Goal: Information Seeking & Learning: Learn about a topic

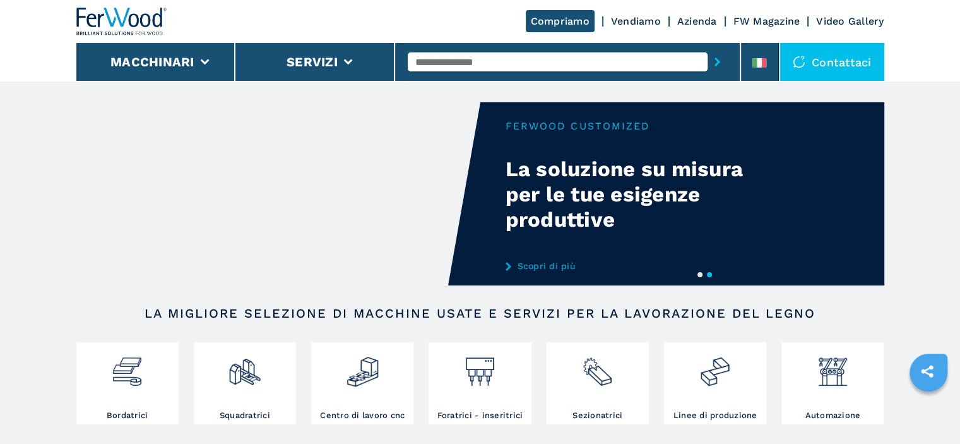
click at [482, 66] on input "text" at bounding box center [558, 61] width 300 height 19
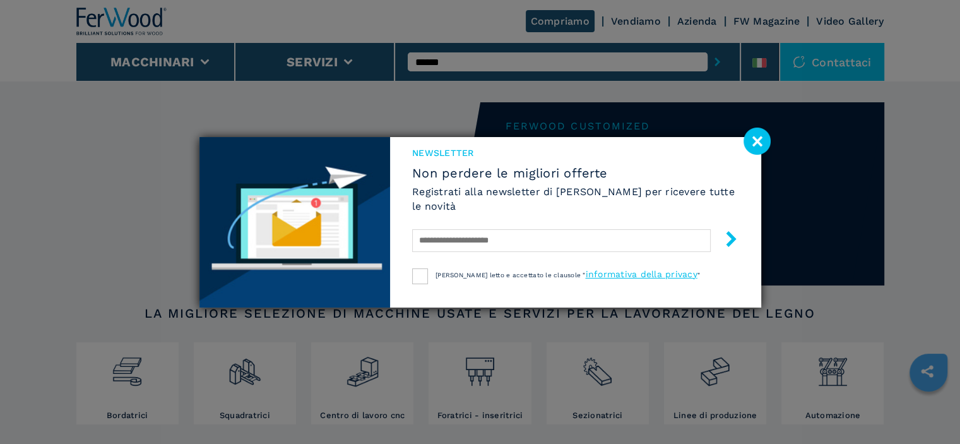
type input "******"
click at [708, 47] on button "submit-button" at bounding box center [718, 61] width 20 height 29
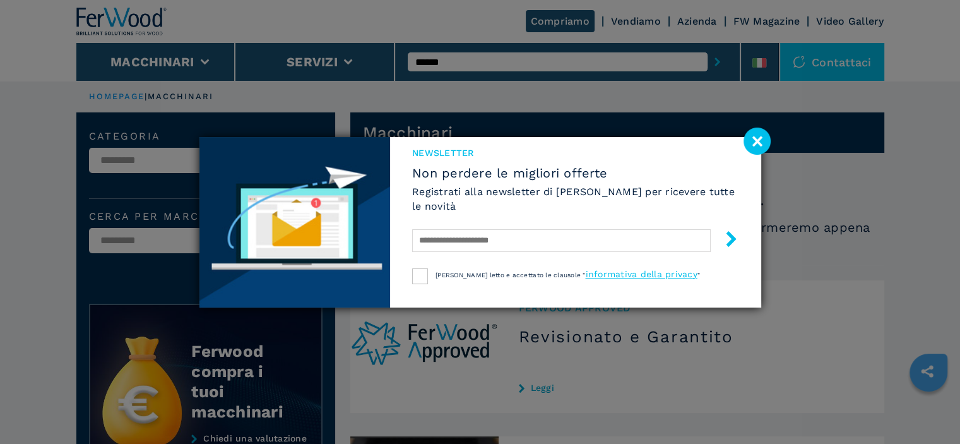
click at [754, 142] on image at bounding box center [757, 141] width 27 height 27
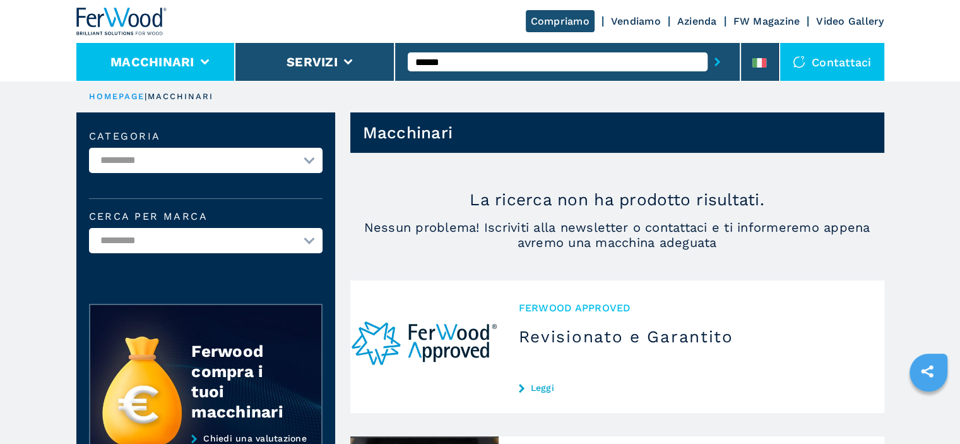
click at [232, 56] on li "Macchinari" at bounding box center [156, 62] width 160 height 38
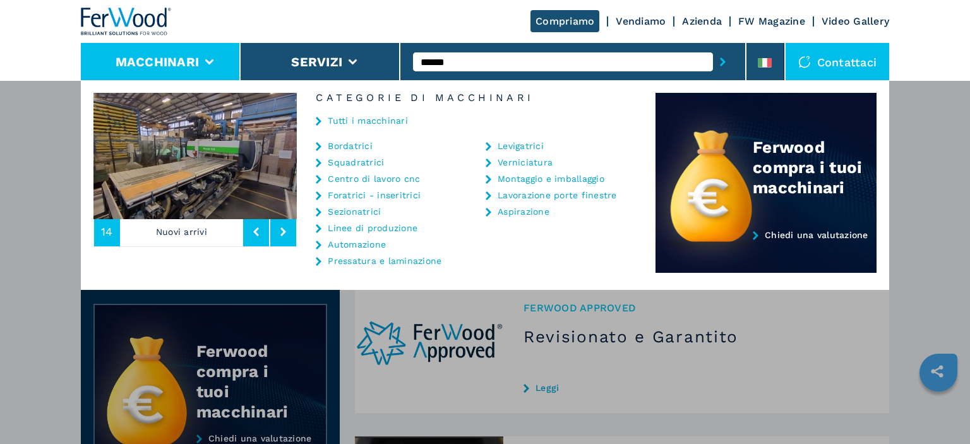
drag, startPoint x: 354, startPoint y: 128, endPoint x: 368, endPoint y: 113, distance: 20.1
click at [354, 128] on div "Tutti i macchinari" at bounding box center [476, 122] width 359 height 38
click at [362, 121] on link "Tutti i macchinari" at bounding box center [368, 120] width 80 height 9
click at [364, 119] on link "Tutti i macchinari" at bounding box center [368, 120] width 80 height 9
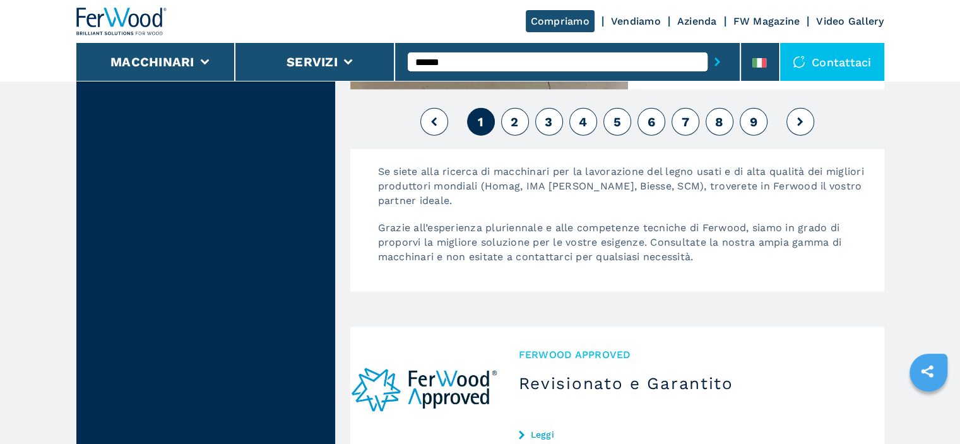
scroll to position [3094, 0]
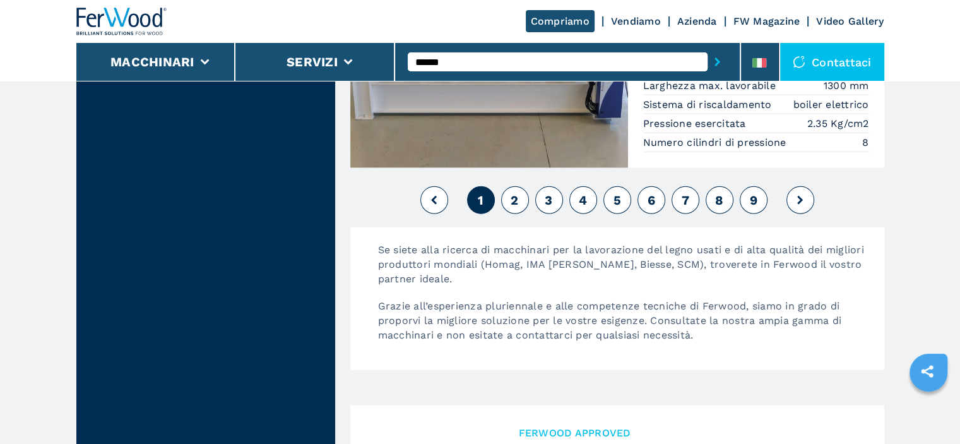
click at [518, 195] on span "2" at bounding box center [515, 200] width 8 height 15
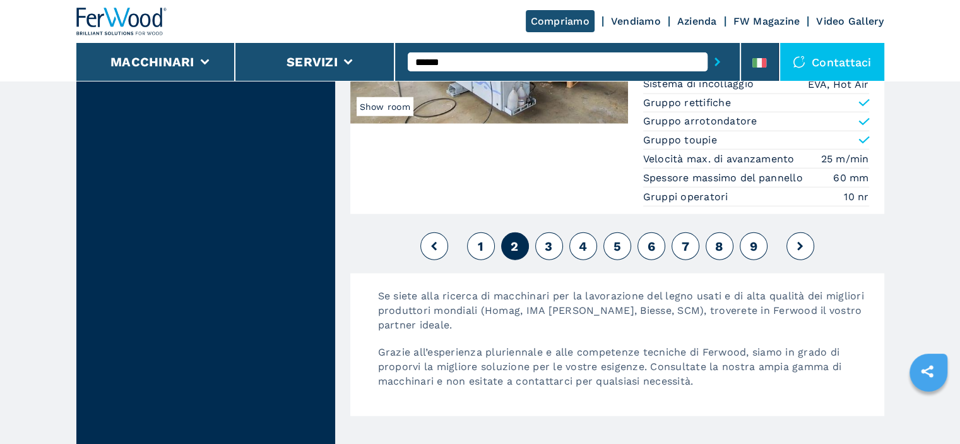
scroll to position [3094, 0]
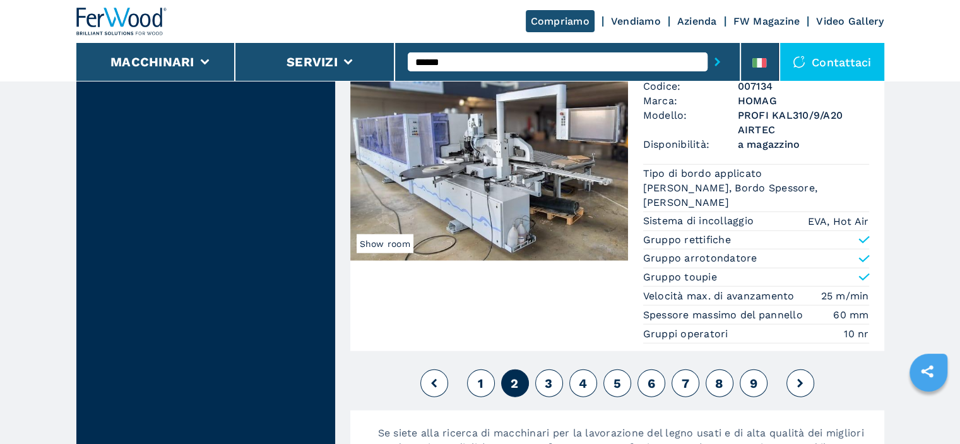
drag, startPoint x: 534, startPoint y: 395, endPoint x: 537, endPoint y: 388, distance: 7.6
click at [534, 395] on div "1 2 3 4 5 6 7 8 9" at bounding box center [617, 383] width 534 height 34
click at [541, 384] on button "3" at bounding box center [549, 383] width 28 height 28
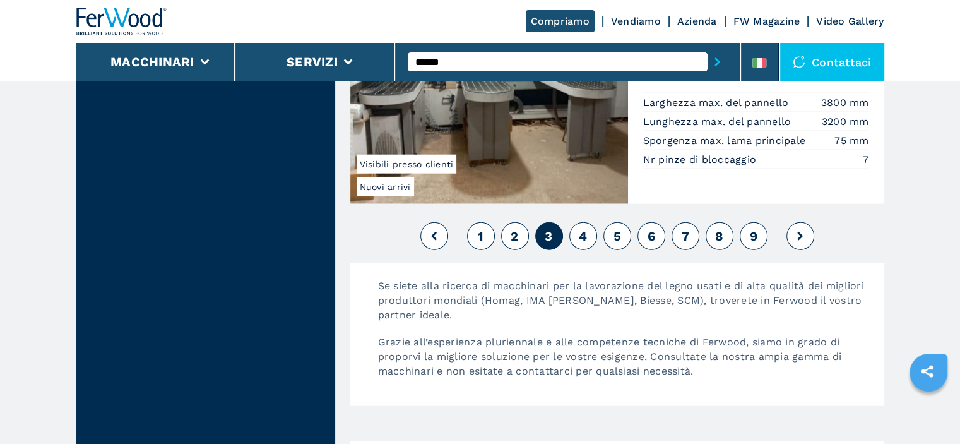
scroll to position [2968, 0]
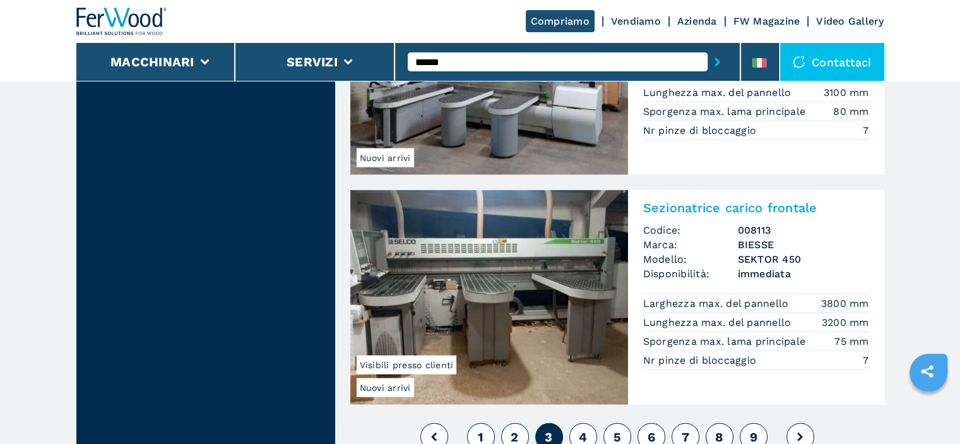
click at [580, 423] on button "4" at bounding box center [584, 437] width 28 height 28
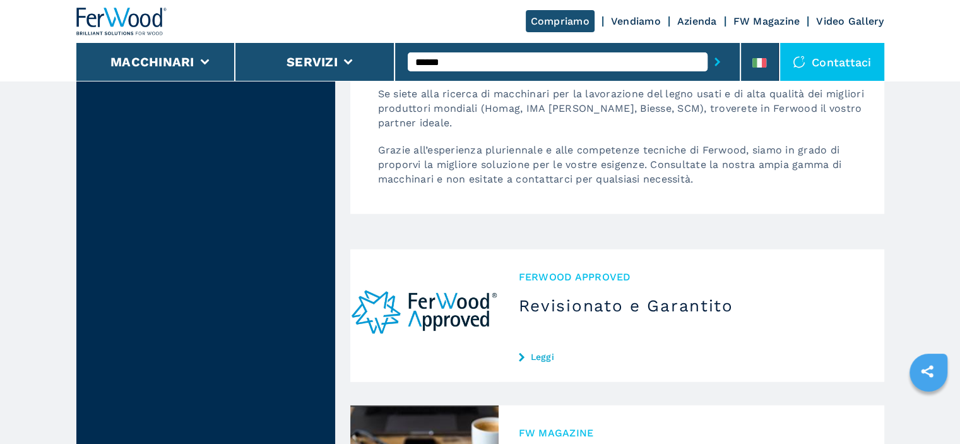
scroll to position [3099, 0]
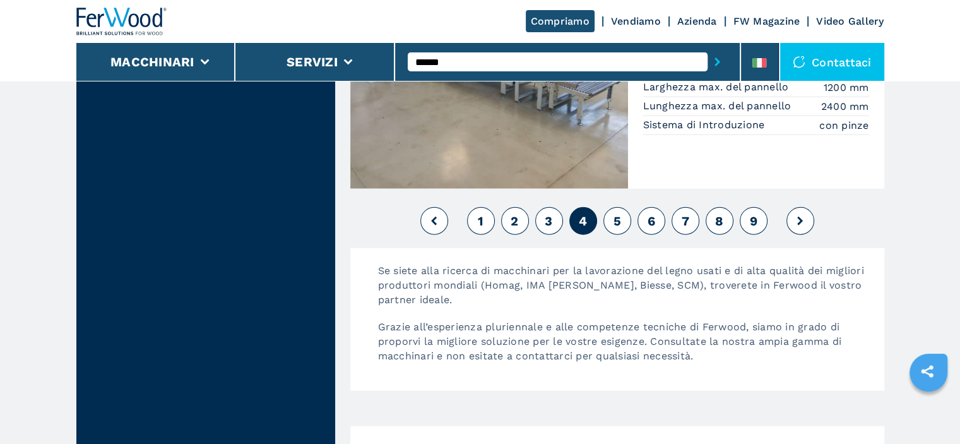
click at [518, 213] on button "2" at bounding box center [515, 221] width 28 height 28
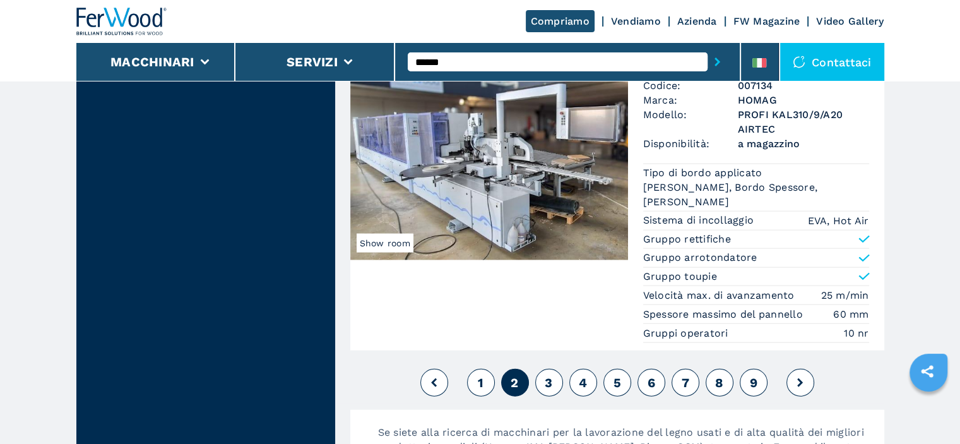
scroll to position [3094, 0]
click at [481, 390] on span "1" at bounding box center [481, 383] width 6 height 15
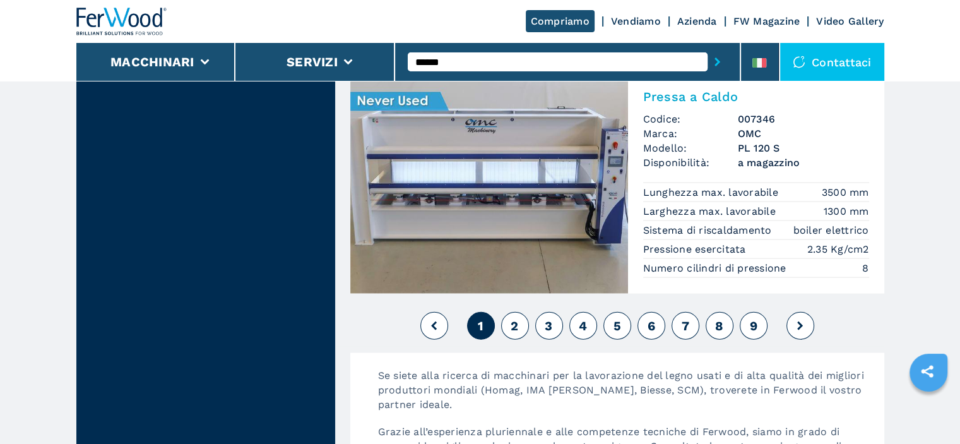
scroll to position [2968, 0]
click at [557, 318] on button "3" at bounding box center [549, 327] width 28 height 28
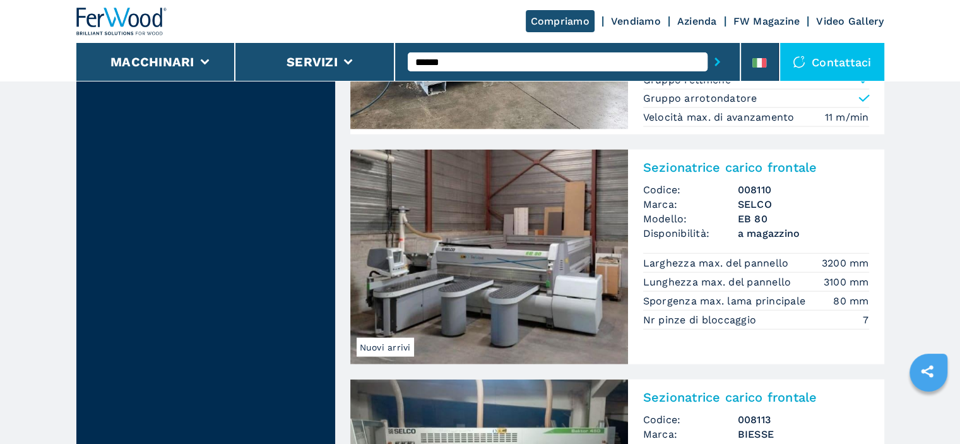
scroll to position [3157, 0]
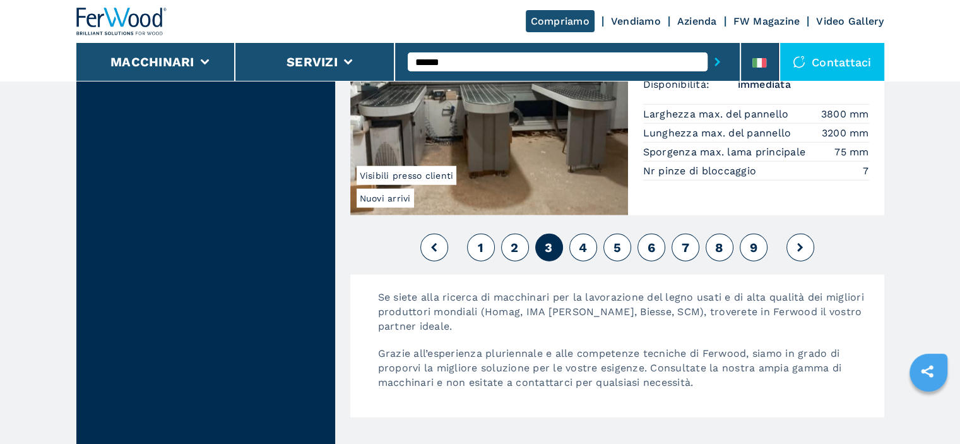
drag, startPoint x: 515, startPoint y: 69, endPoint x: 306, endPoint y: 177, distance: 235.0
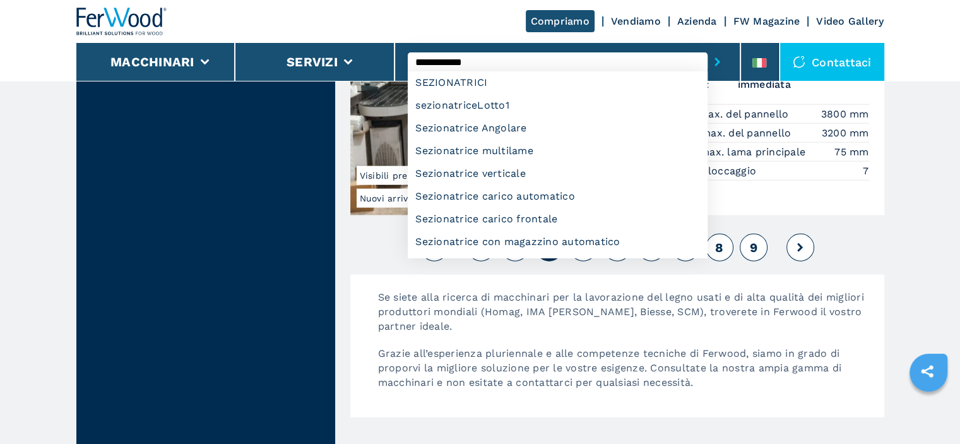
click at [708, 47] on button "submit-button" at bounding box center [718, 61] width 20 height 29
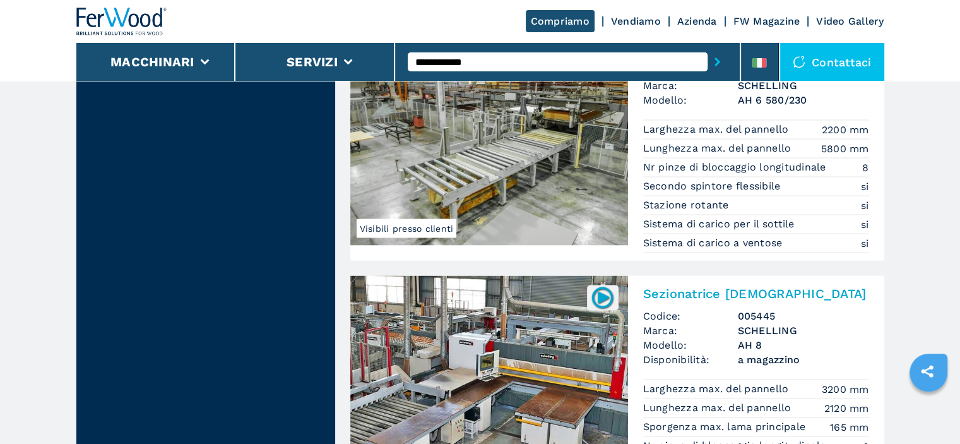
scroll to position [2905, 0]
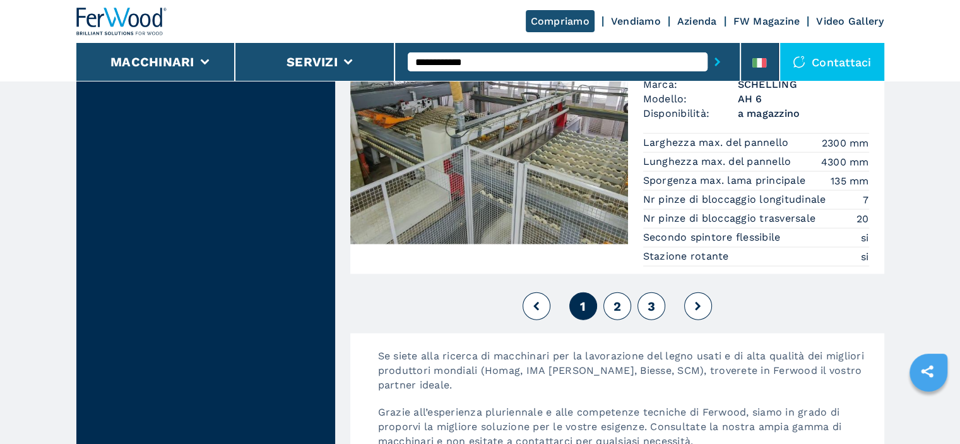
click at [609, 292] on button "2" at bounding box center [618, 306] width 28 height 28
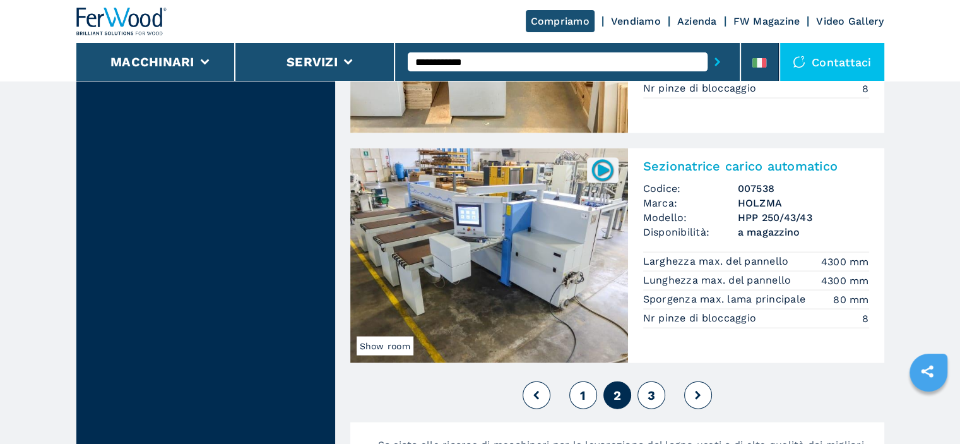
scroll to position [3031, 0]
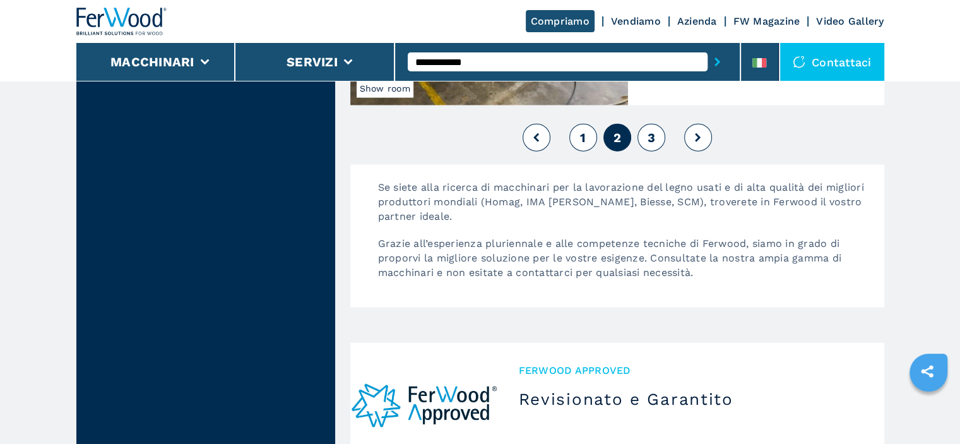
drag, startPoint x: 499, startPoint y: 68, endPoint x: 328, endPoint y: 103, distance: 174.7
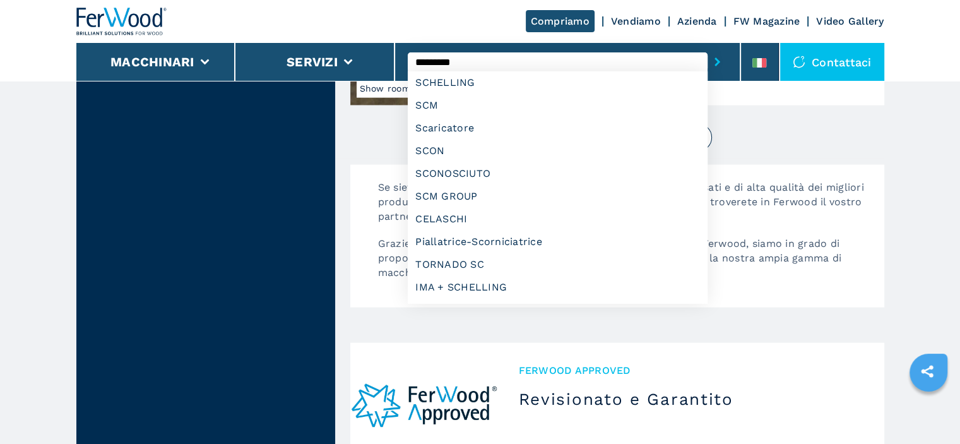
type input "*********"
click at [708, 47] on button "submit-button" at bounding box center [718, 61] width 20 height 29
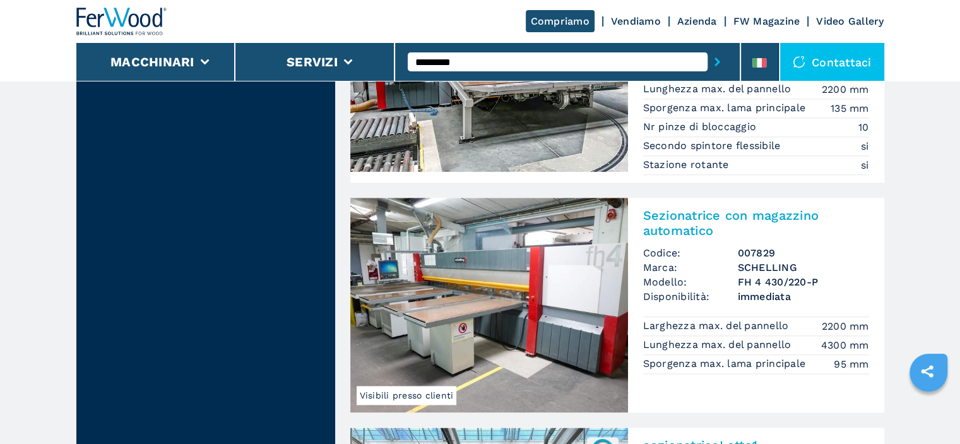
scroll to position [1705, 0]
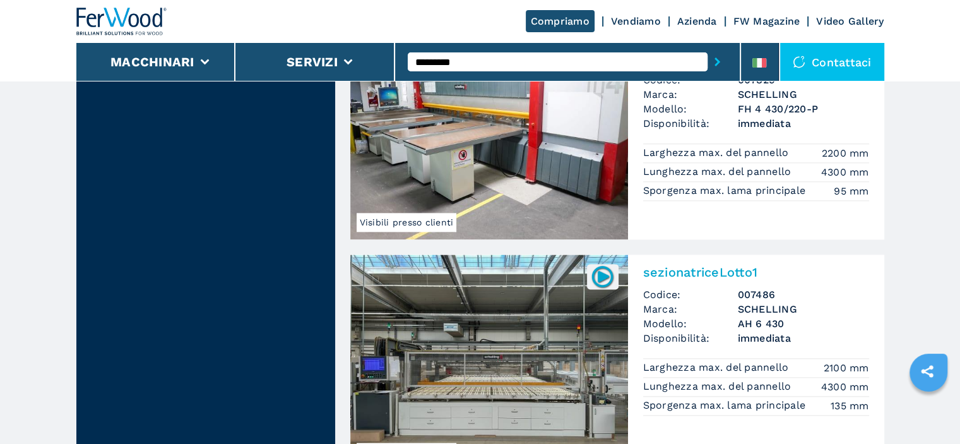
click at [515, 153] on img at bounding box center [489, 132] width 278 height 215
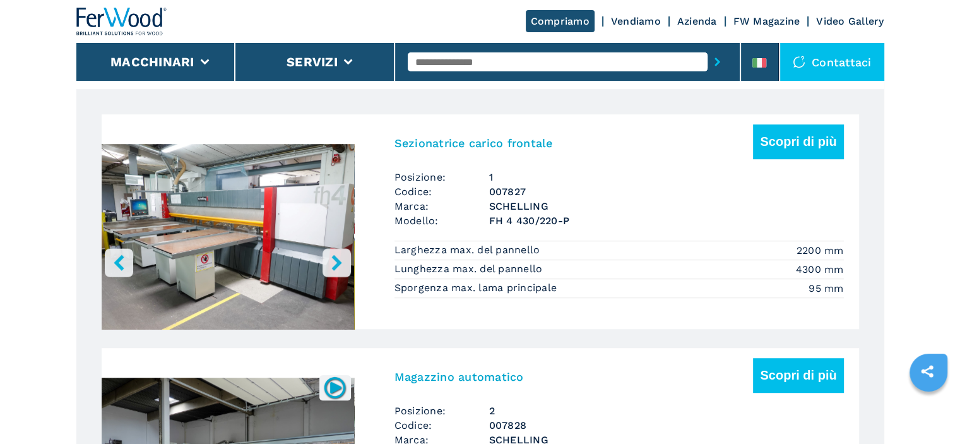
scroll to position [821, 0]
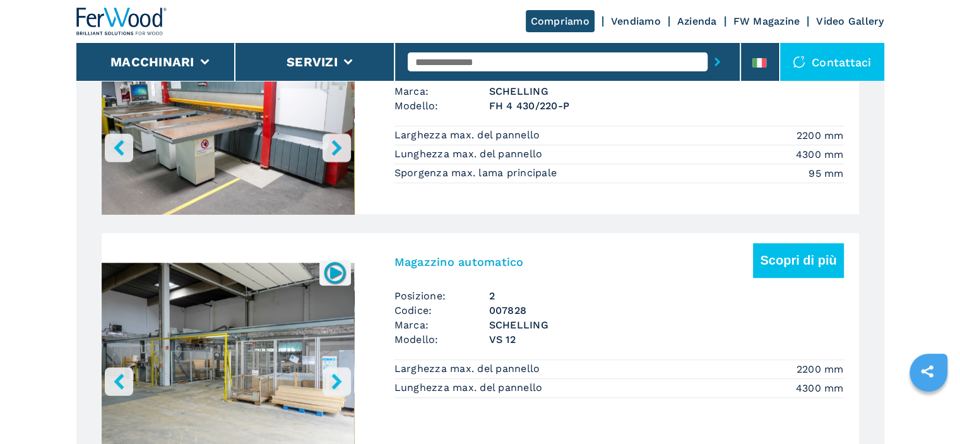
click at [266, 300] on img "Go to Slide 1" at bounding box center [228, 357] width 253 height 237
click at [446, 262] on h3 "Magazzino automatico" at bounding box center [459, 261] width 129 height 15
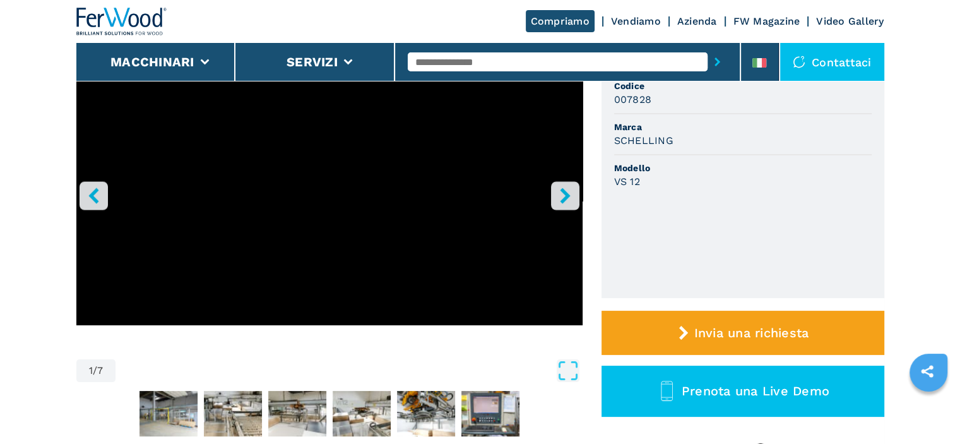
scroll to position [126, 0]
